Goal: Navigation & Orientation: Find specific page/section

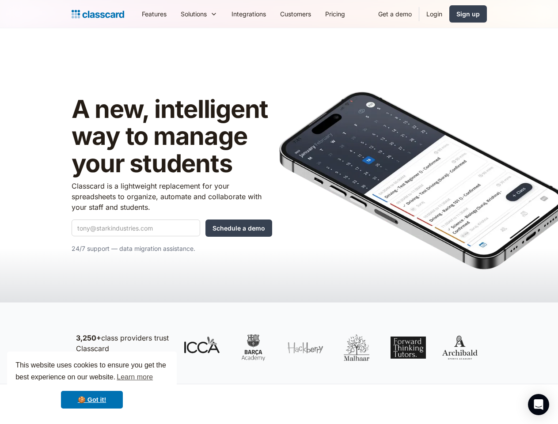
click at [279, 212] on img at bounding box center [422, 180] width 287 height 178
click at [92, 384] on div "This website uses cookies to ensure you get the best experience on our website.…" at bounding box center [92, 384] width 170 height 65
click at [310, 14] on nav "Features Resources Blog The latest industry news, updates and info. Customer st…" at bounding box center [311, 14] width 352 height 20
click at [181, 14] on div "Solutions" at bounding box center [194, 13] width 26 height 9
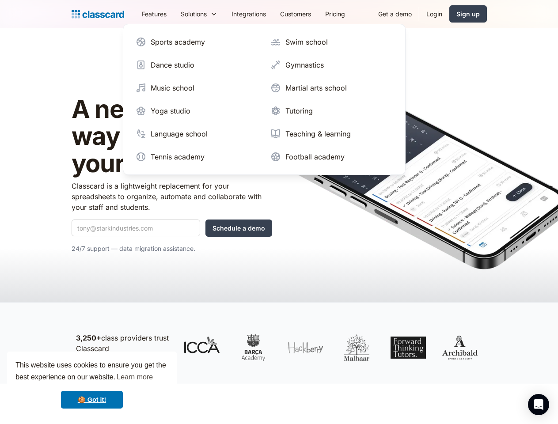
click at [538, 405] on icon "Open Intercom Messenger" at bounding box center [538, 404] width 9 height 11
